Goal: Information Seeking & Learning: Learn about a topic

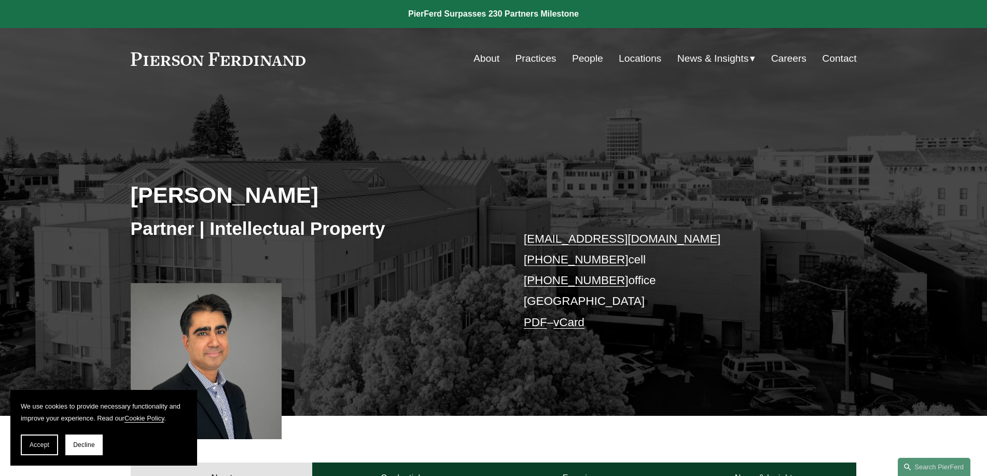
click at [597, 57] on link "People" at bounding box center [587, 59] width 31 height 20
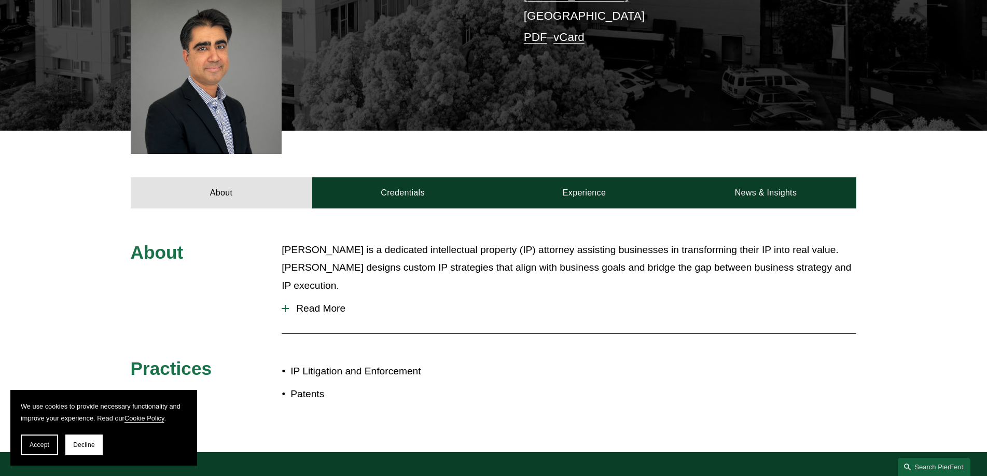
scroll to position [181, 0]
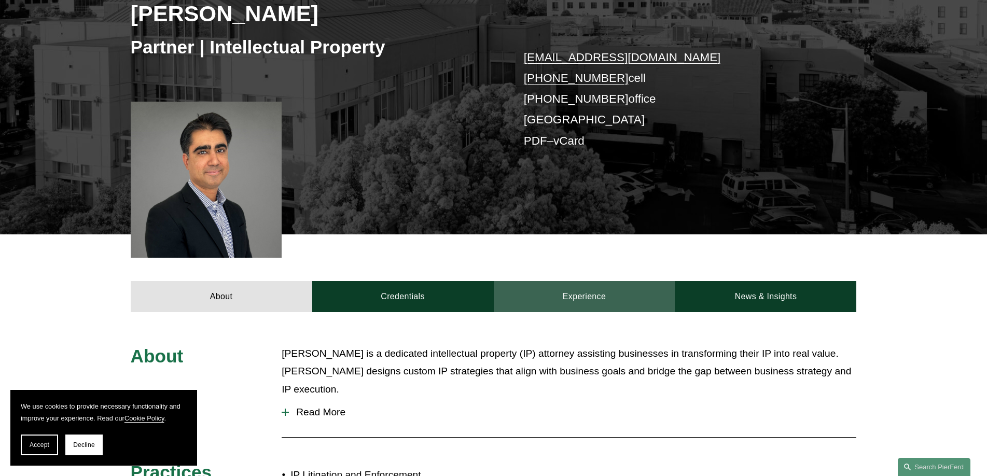
click at [603, 293] on link "Experience" at bounding box center [584, 296] width 181 height 31
click at [581, 302] on link "Experience" at bounding box center [584, 296] width 181 height 31
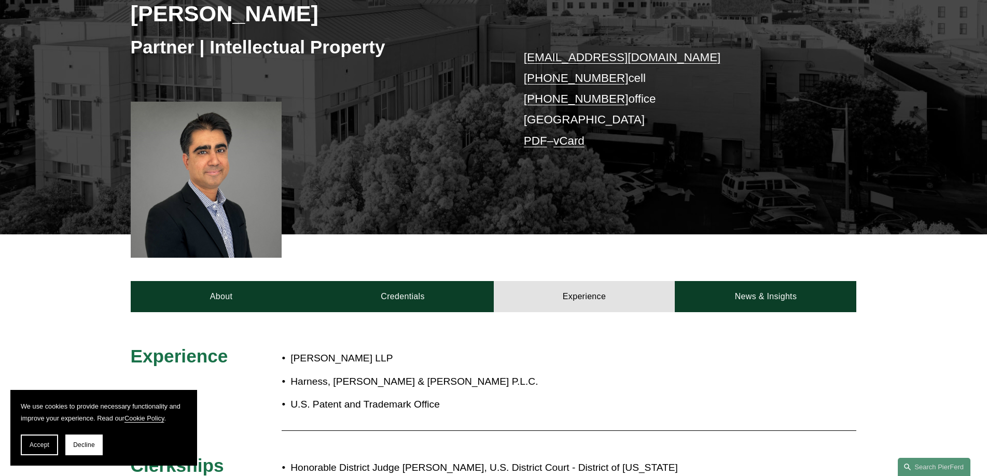
scroll to position [441, 0]
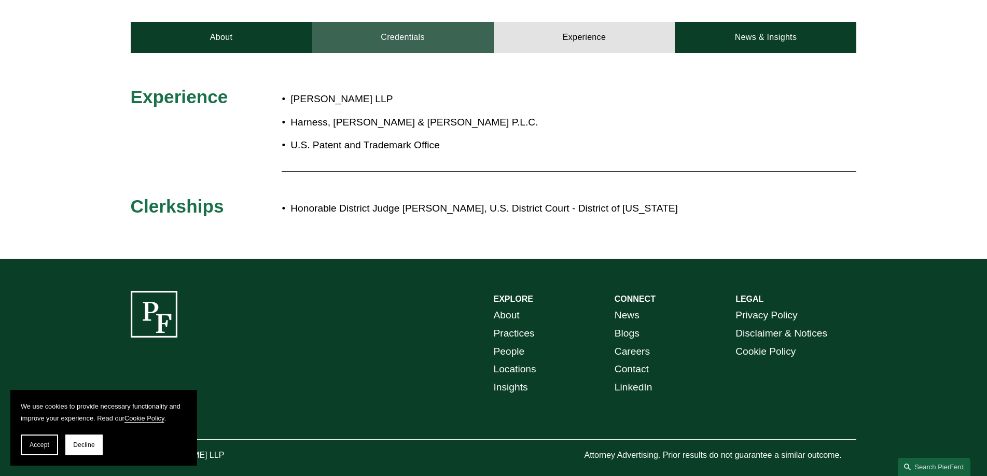
click at [393, 45] on link "Credentials" at bounding box center [402, 37] width 181 height 31
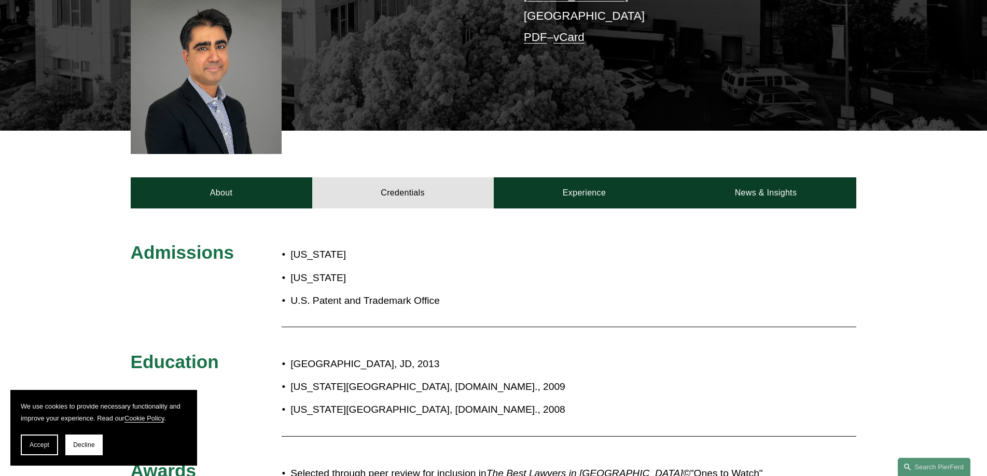
scroll to position [130, 0]
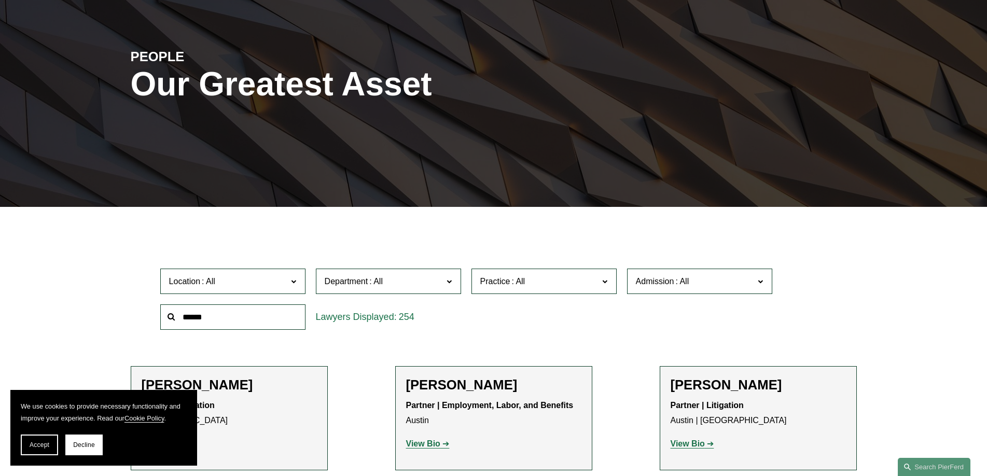
scroll to position [207, 0]
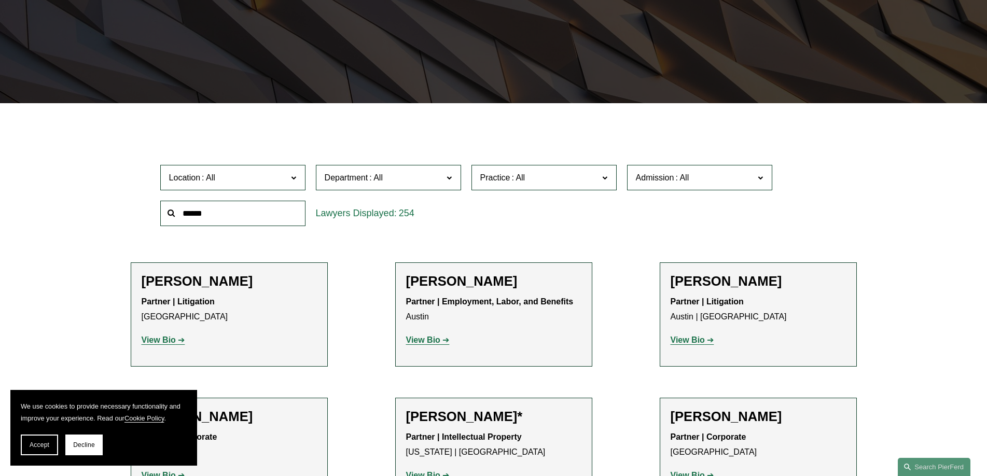
click at [263, 211] on input "text" at bounding box center [232, 213] width 145 height 25
type input "***"
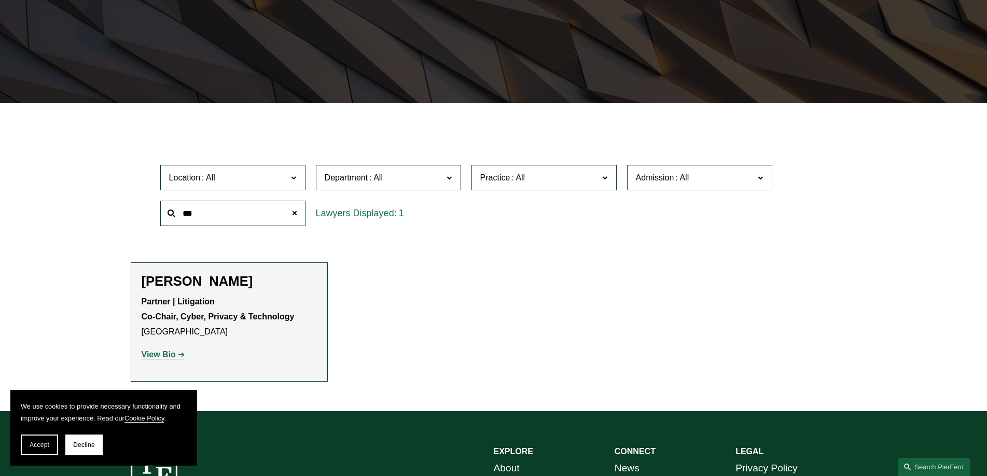
click at [195, 287] on h2 "Stuart Panensky" at bounding box center [229, 281] width 175 height 16
click at [156, 353] on strong "View Bio" at bounding box center [159, 354] width 34 height 9
